Goal: Transaction & Acquisition: Purchase product/service

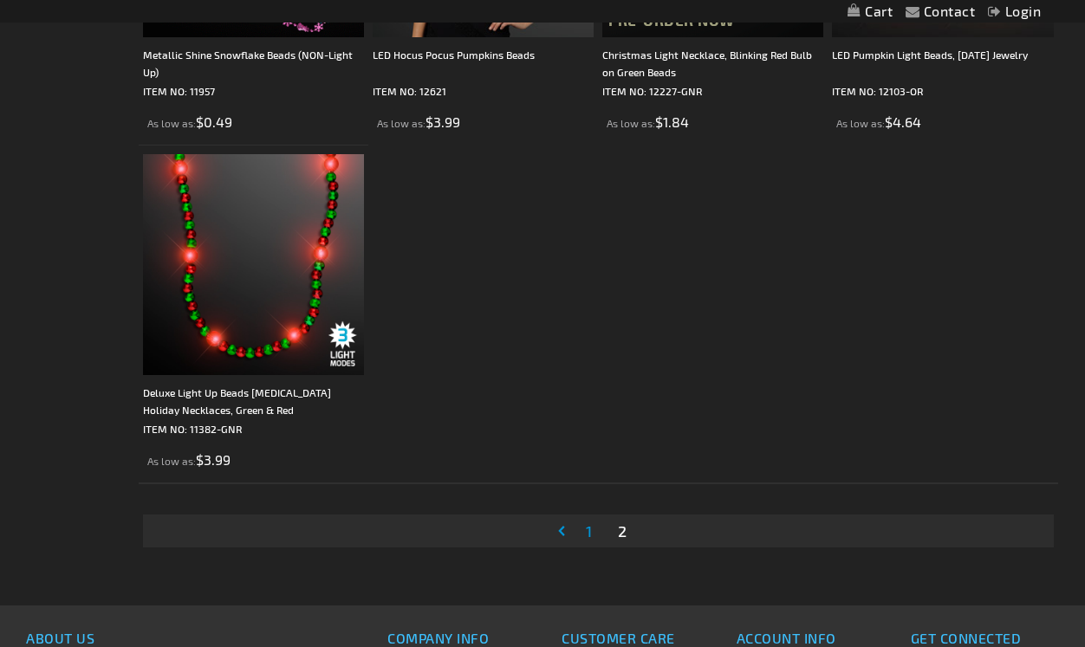
scroll to position [4755, 0]
click at [564, 535] on link "Page Previous" at bounding box center [564, 533] width 17 height 26
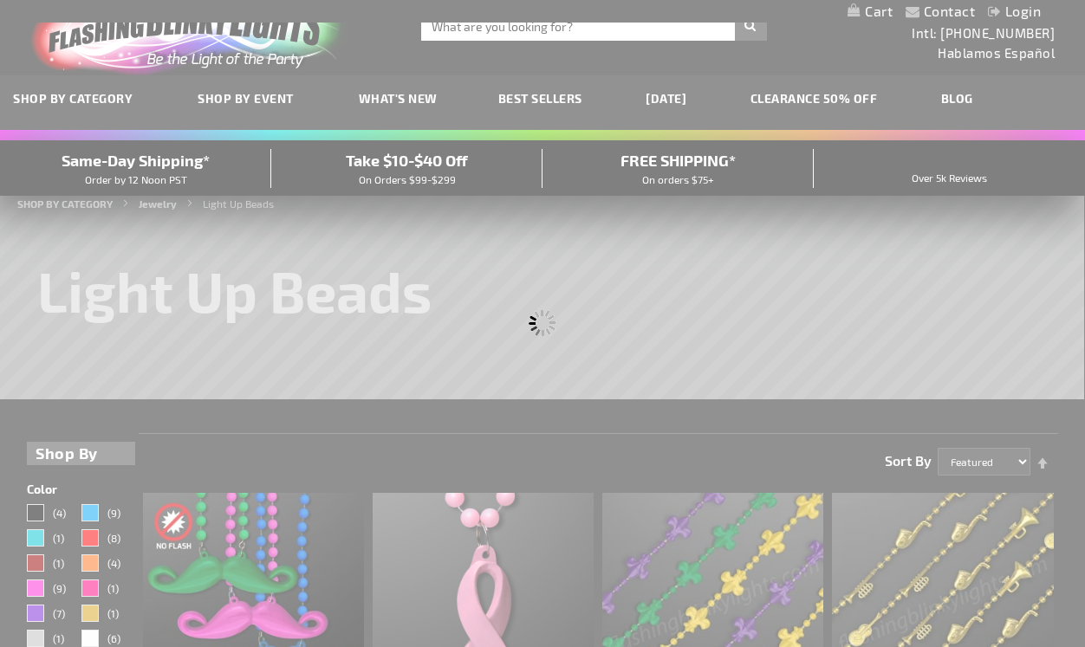
scroll to position [0, 0]
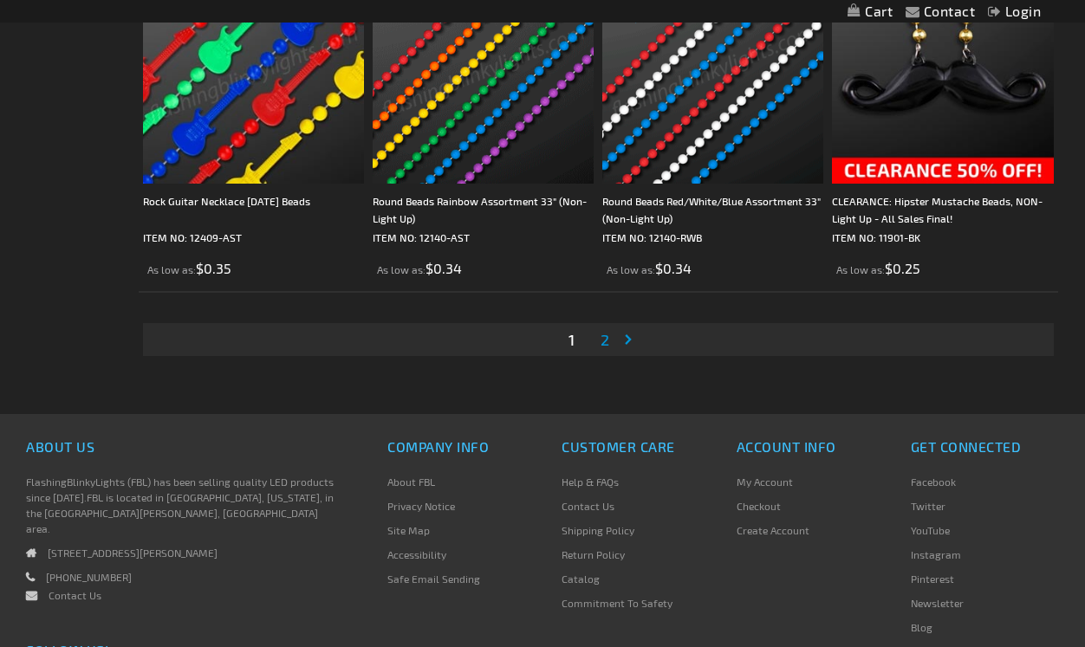
scroll to position [5292, 0]
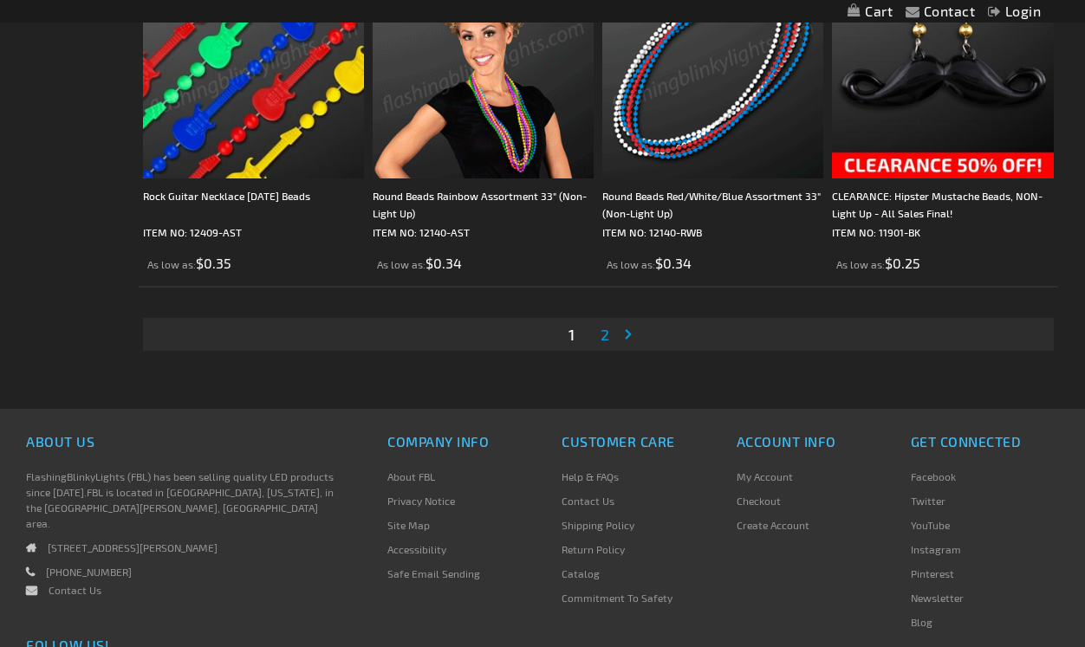
click at [607, 344] on span "2" at bounding box center [605, 334] width 9 height 19
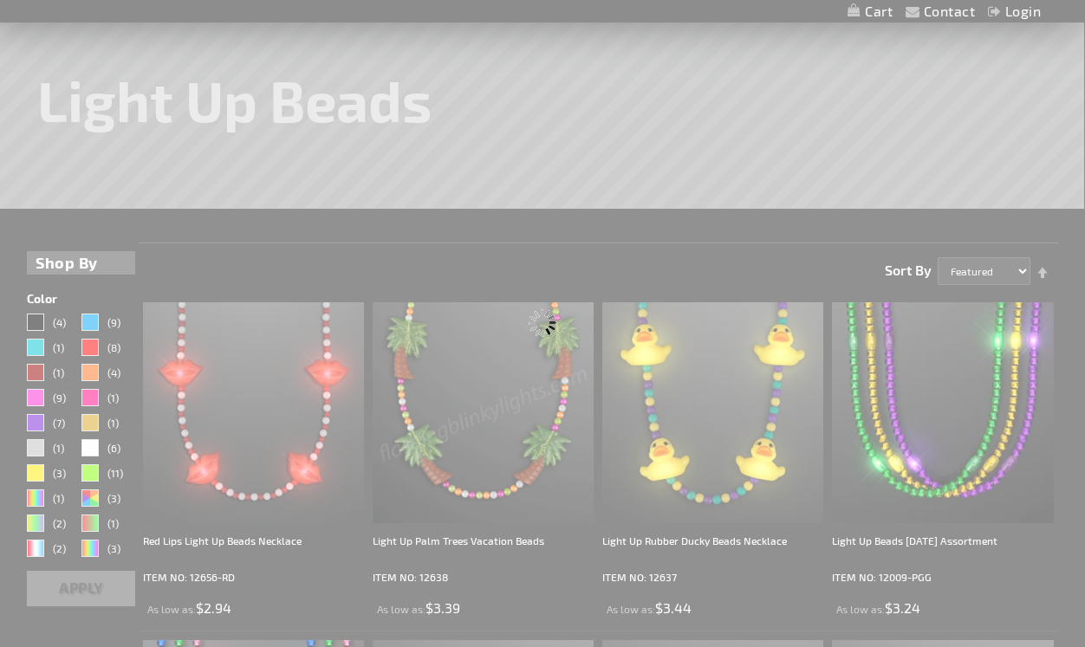
scroll to position [0, 0]
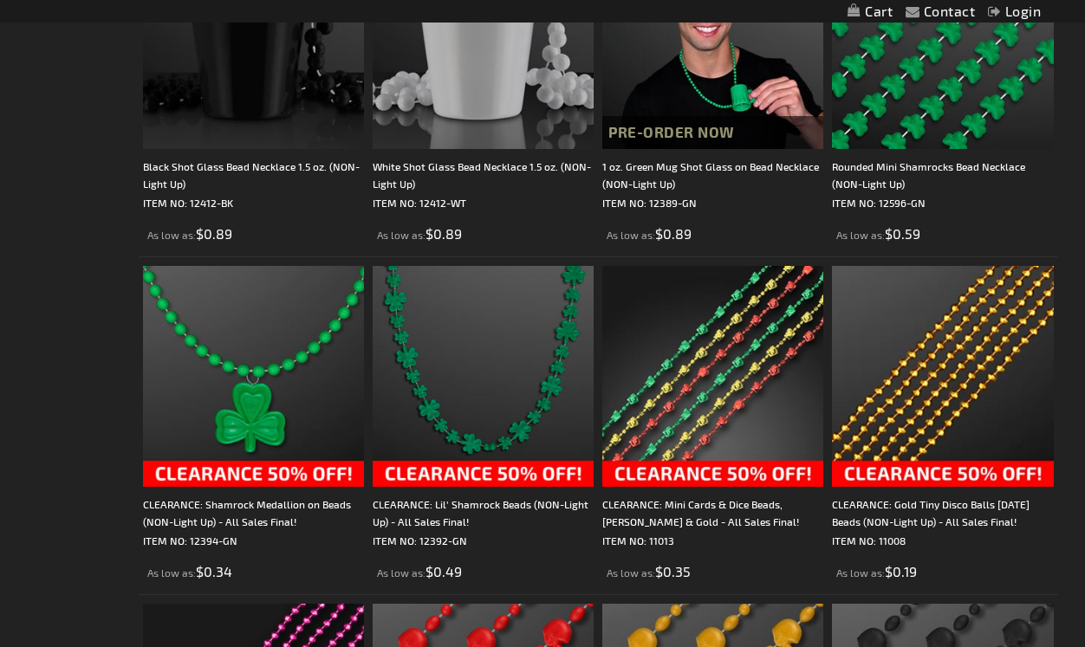
scroll to position [2620, 0]
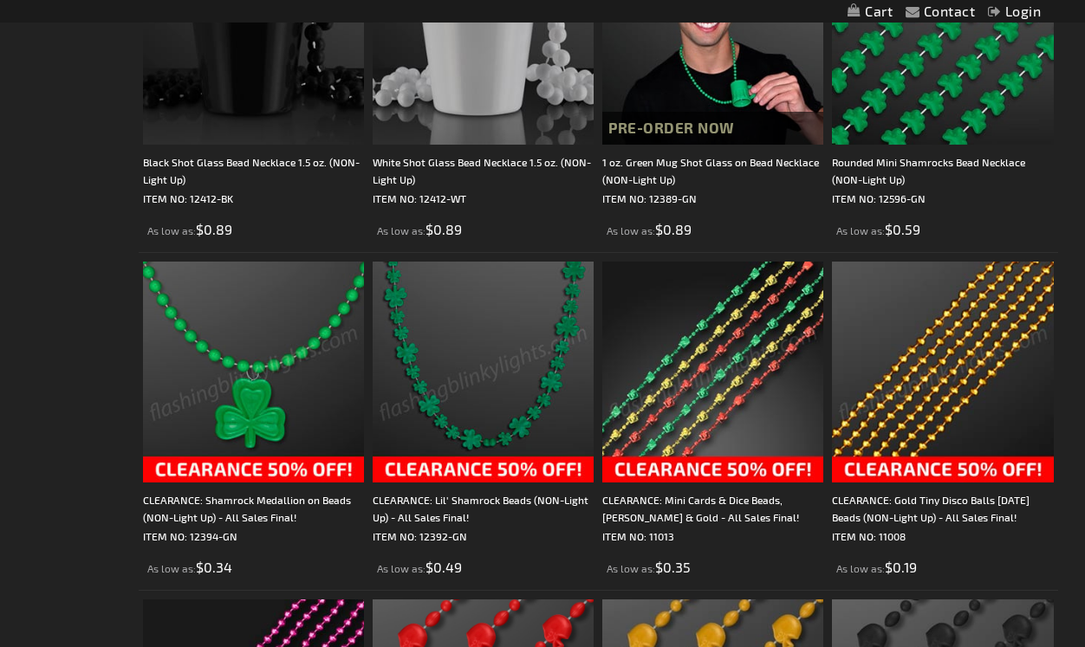
click at [921, 341] on img at bounding box center [942, 372] width 221 height 221
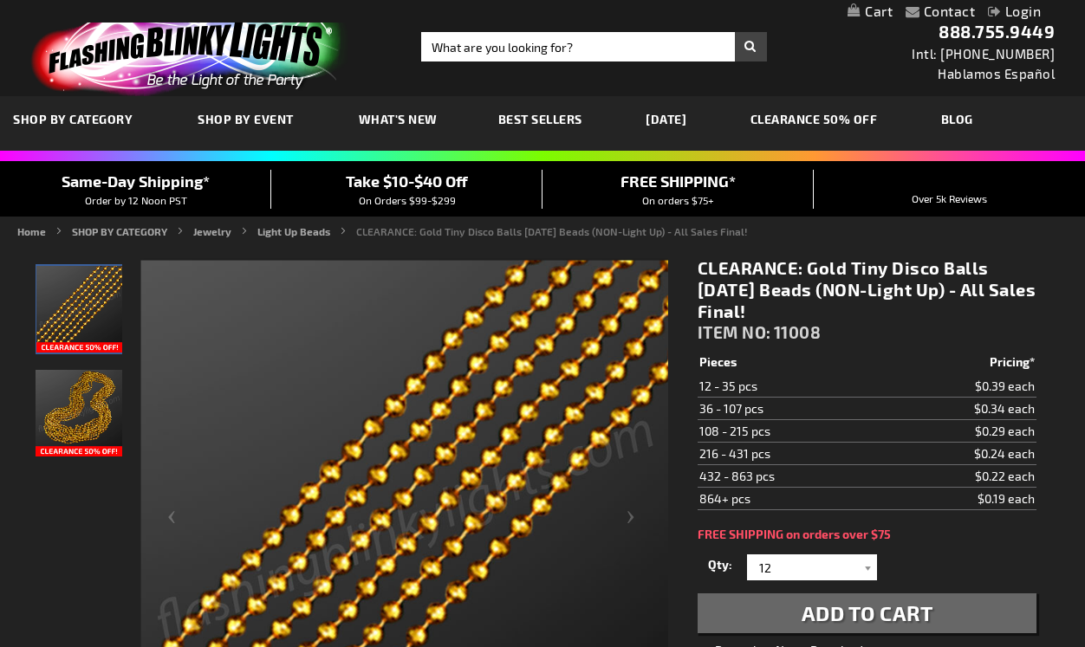
click at [89, 407] on img "Gold Tiny Disco Balls Mardi Gras Beads (NON-Light Up)" at bounding box center [79, 413] width 87 height 87
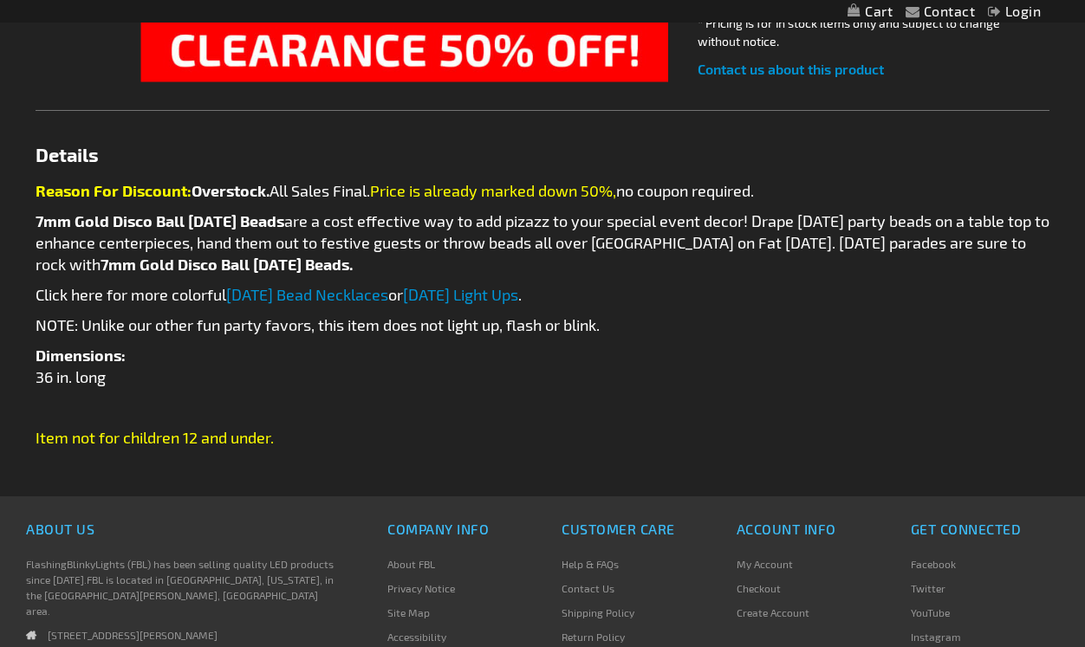
scroll to position [709, 0]
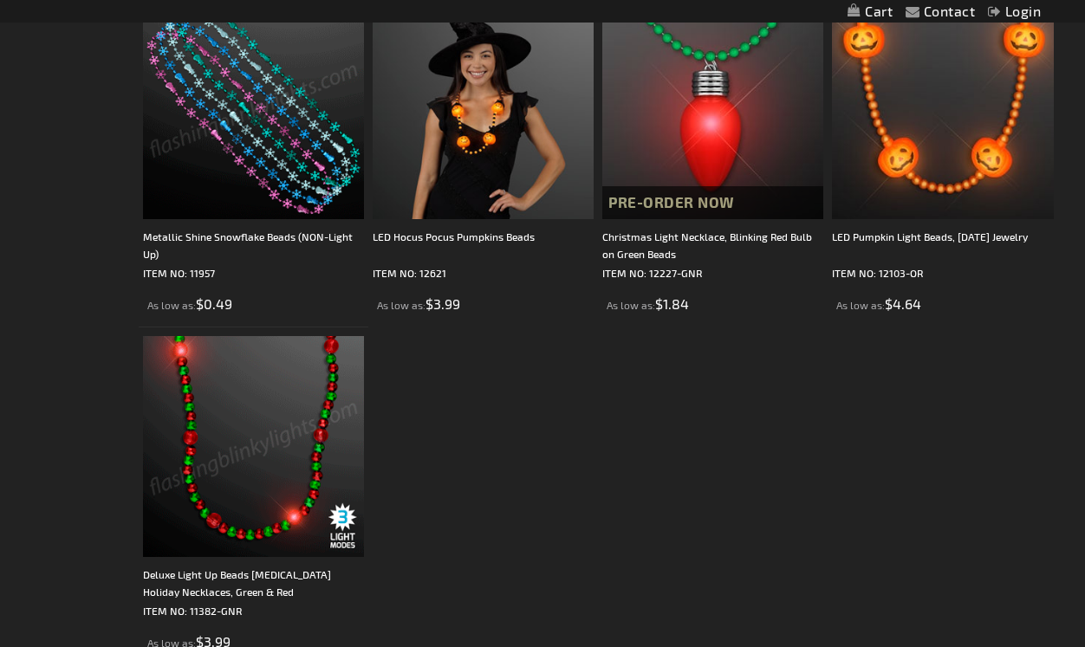
scroll to position [4675, 0]
